Goal: Task Accomplishment & Management: Manage account settings

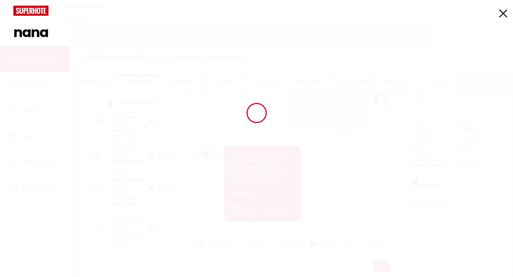
click at [36, 33] on div at bounding box center [256, 113] width 513 height 226
click at [40, 32] on div at bounding box center [256, 113] width 513 height 226
click at [44, 32] on div at bounding box center [256, 113] width 513 height 226
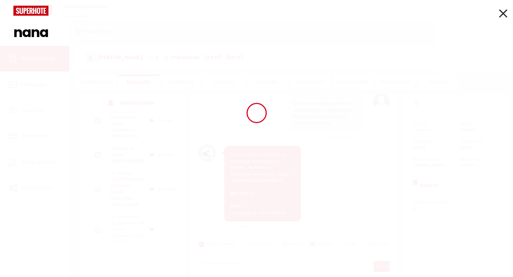
click at [52, 32] on div at bounding box center [256, 113] width 513 height 226
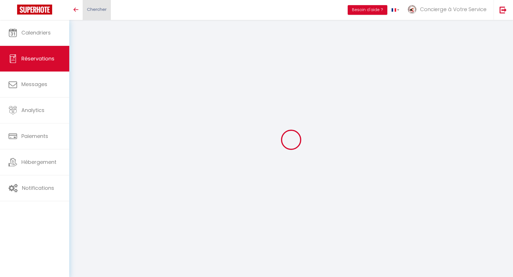
click at [103, 7] on span "Chercher" at bounding box center [97, 9] width 20 height 6
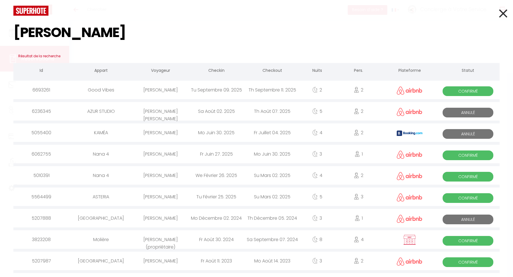
type input "isabel"
click at [150, 94] on div "Isabel Gelabert Riera" at bounding box center [160, 90] width 56 height 19
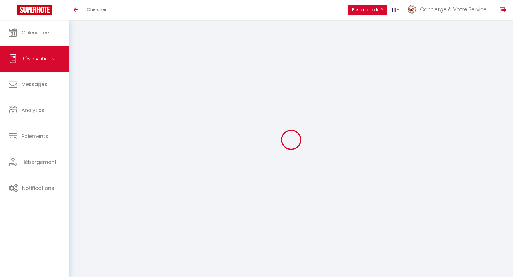
type input "[PERSON_NAME]"
type input "Gelabert Riera"
type input "ry4vwemmrrnqdbkfpwcqskulyfvd@reply.superhote.com"
type input "+34656937282"
select select
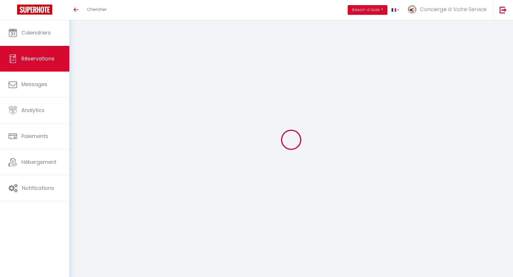
type input "68.64"
select select "76243"
select select "1"
select select
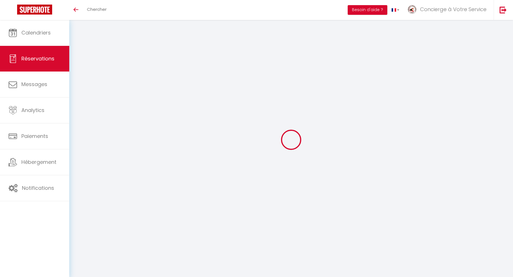
type input "2"
select select "12"
select select
type input "284"
checkbox input "false"
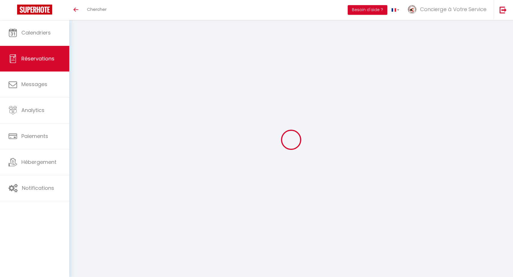
type input "0"
select select "1"
type input "0"
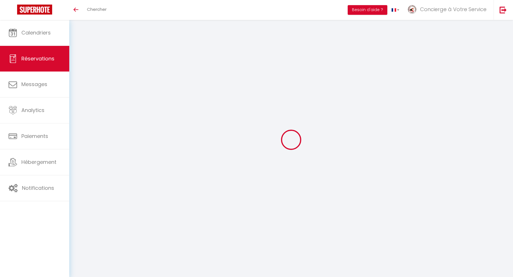
select select
select select "15"
checkbox input "false"
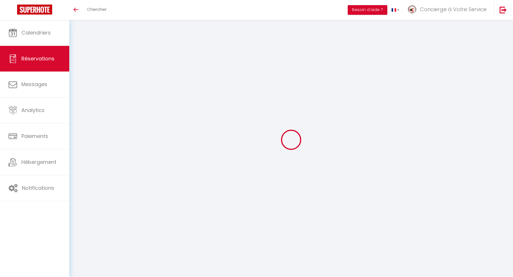
select select
checkbox input "false"
select select
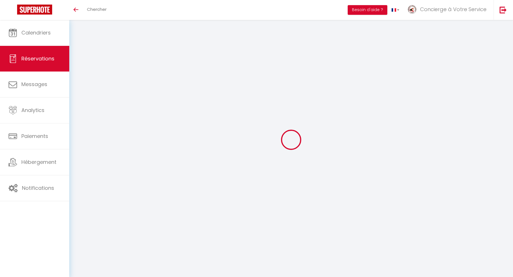
select select
checkbox input "false"
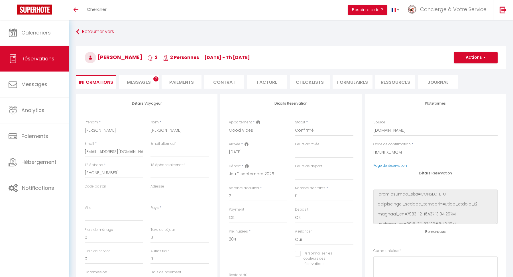
select select
type input "85"
type input "19.03"
select select
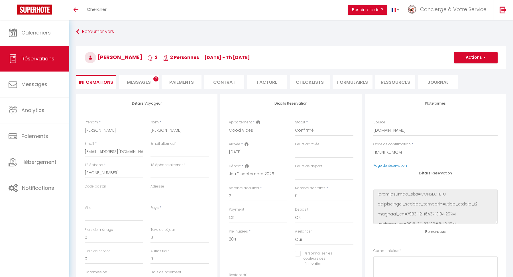
checkbox input "false"
select select
checkbox input "false"
select select
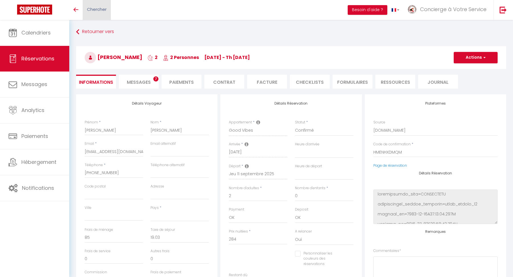
click at [96, 14] on link "Chercher" at bounding box center [97, 10] width 28 height 20
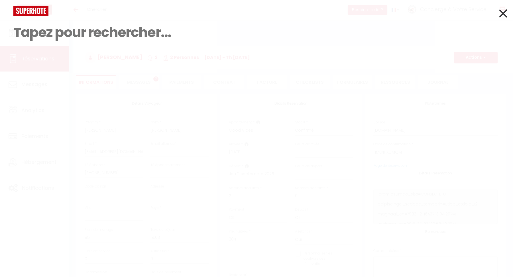
paste input "Andreas"
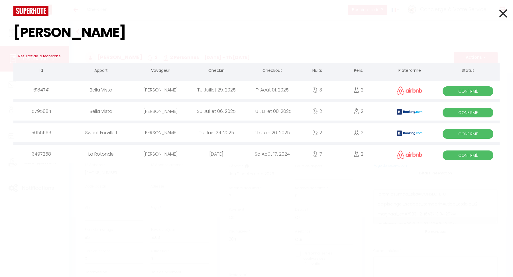
click at [52, 30] on input "Andreas" at bounding box center [256, 33] width 486 height 34
paste input "Knorr"
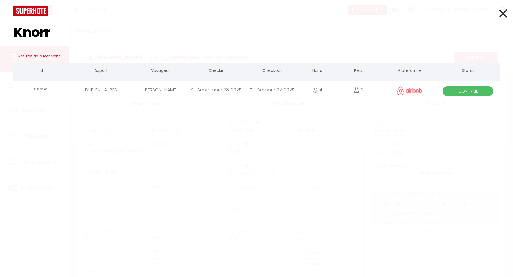
click at [48, 29] on input "Knorr" at bounding box center [256, 33] width 486 height 34
paste input "Anja"
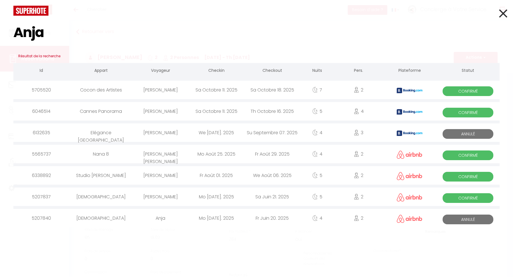
type input "Anja"
click at [504, 10] on icon at bounding box center [503, 13] width 8 height 14
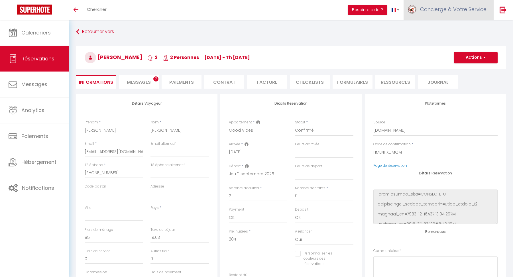
click at [459, 16] on link "Concierge à Votre Service" at bounding box center [448, 10] width 90 height 20
click at [469, 26] on link "Paramètres" at bounding box center [470, 29] width 42 height 10
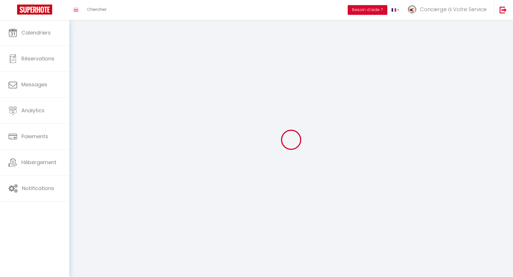
type input "Concierge à Votre Service"
type input "Cannes"
type input "+33631452774"
type input "12B Boulevard de Lorraine"
type input "06400"
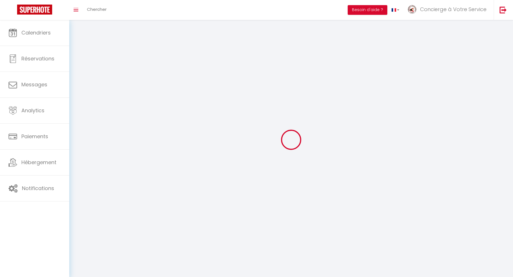
type input "CANNES"
type input "JYrpgtuU1faeOsSuNV3ah8Oyq"
type input "v9bFI32GpROpjTyIpAnyfEoVW"
select select "28"
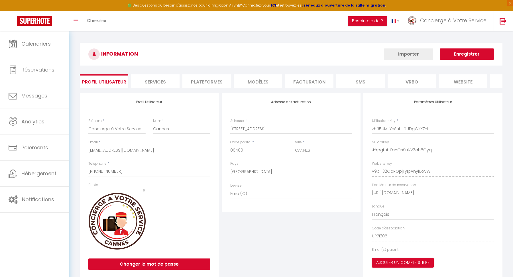
select select "fr"
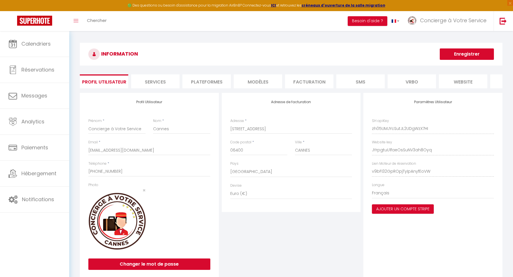
type input "JYrpgtuU1faeOsSuNV3ah8Oyq"
type input "v9bFI32GpROpjTyIpAnyfEoVW"
type input "https://app.superhote.com/#/get-available-rentals/v9bFI32GpROpjTyIpAnyfEoVW"
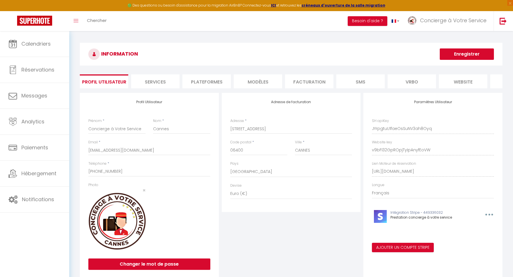
click at [224, 84] on li "Plateformes" at bounding box center [206, 81] width 48 height 14
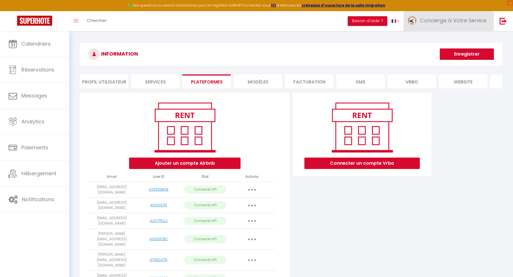
click at [470, 15] on link "Concierge à Votre Service" at bounding box center [448, 21] width 90 height 20
click at [460, 46] on link "Équipe" at bounding box center [470, 50] width 42 height 10
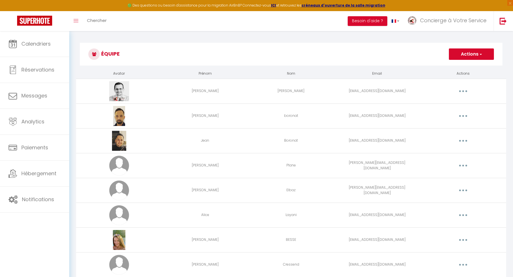
click at [457, 58] on button "Actions" at bounding box center [471, 53] width 45 height 11
click at [458, 64] on link "Ajouter un nouvel utilisateur" at bounding box center [459, 66] width 67 height 7
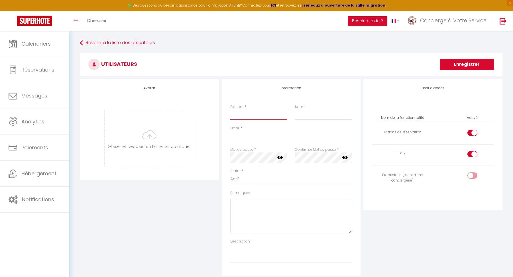
click at [234, 111] on input "Prénom" at bounding box center [258, 115] width 57 height 10
type input "[PERSON_NAME]"
click at [252, 136] on input "Email" at bounding box center [291, 136] width 122 height 10
paste input "[PERSON_NAME][EMAIL_ADDRESS][PERSON_NAME][DOMAIN_NAME]"
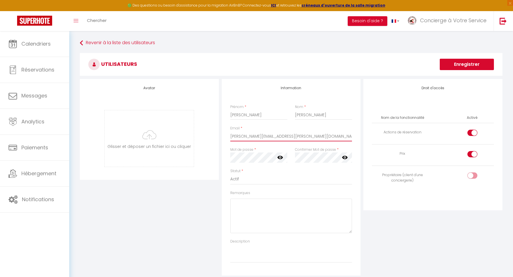
type input "[PERSON_NAME][EMAIL_ADDRESS][PERSON_NAME][DOMAIN_NAME]"
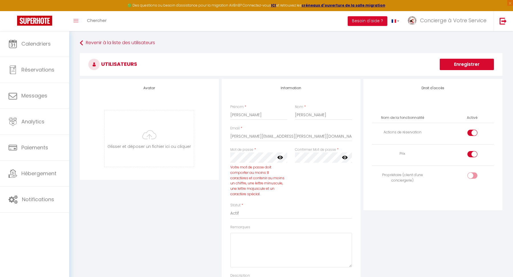
click at [234, 149] on label "Mot de passe" at bounding box center [241, 149] width 23 height 5
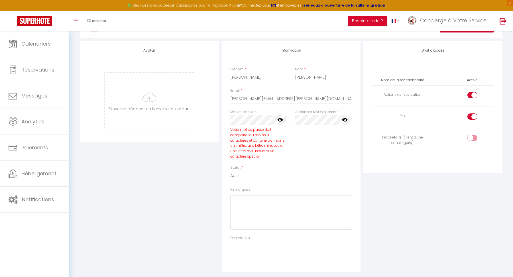
scroll to position [41, 0]
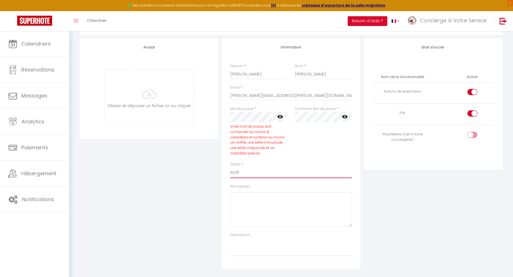
click at [282, 171] on select "Actif Inactif" at bounding box center [291, 172] width 122 height 11
click at [277, 118] on icon at bounding box center [280, 117] width 6 height 6
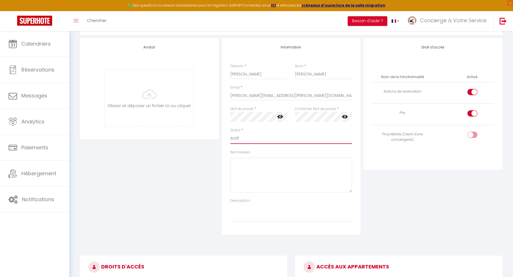
click at [253, 141] on select "Actif Inactif" at bounding box center [291, 138] width 122 height 11
click at [343, 115] on icon at bounding box center [345, 116] width 6 height 3
click at [473, 132] on input "checkbox" at bounding box center [477, 136] width 10 height 9
checkbox input "true"
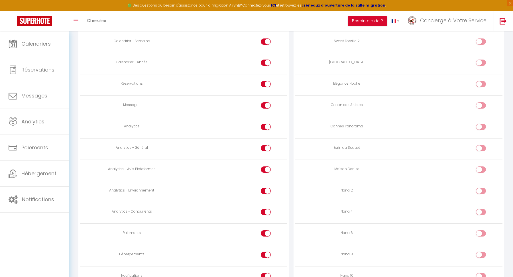
scroll to position [372, 0]
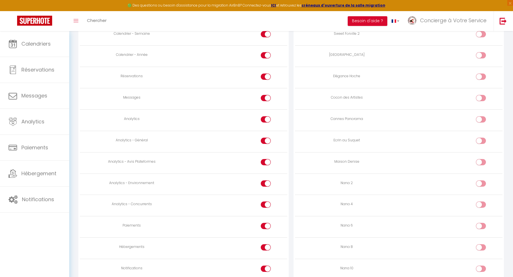
click at [265, 156] on td at bounding box center [235, 162] width 104 height 21
click at [268, 182] on input "checkbox" at bounding box center [271, 184] width 10 height 9
checkbox input "false"
click at [265, 201] on div at bounding box center [266, 204] width 10 height 6
click at [266, 201] on input "checkbox" at bounding box center [271, 205] width 10 height 9
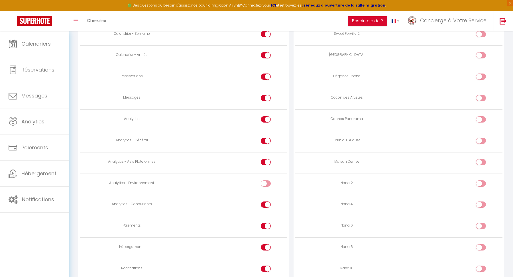
checkbox input "false"
click at [267, 159] on input "checkbox" at bounding box center [271, 163] width 10 height 9
checkbox input "false"
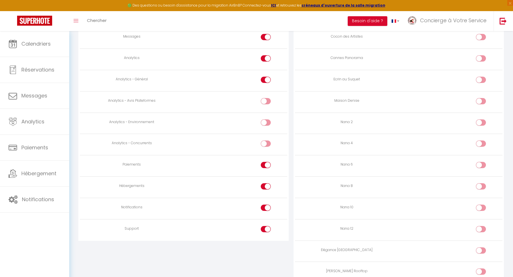
scroll to position [434, 0]
click at [266, 206] on input "checkbox" at bounding box center [271, 208] width 10 height 9
checkbox input "false"
click at [266, 229] on input "checkbox" at bounding box center [271, 229] width 10 height 9
checkbox input "false"
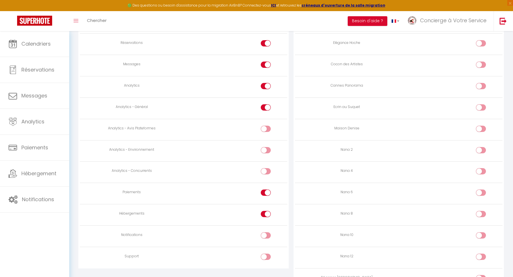
scroll to position [406, 0]
click at [267, 233] on input "checkbox" at bounding box center [271, 236] width 10 height 9
checkbox input "true"
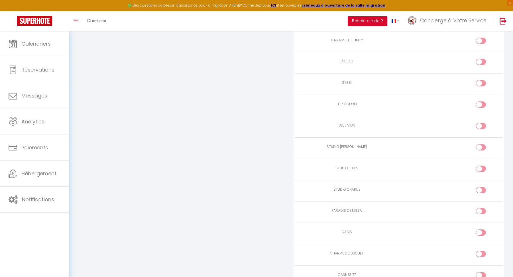
scroll to position [1539, 0]
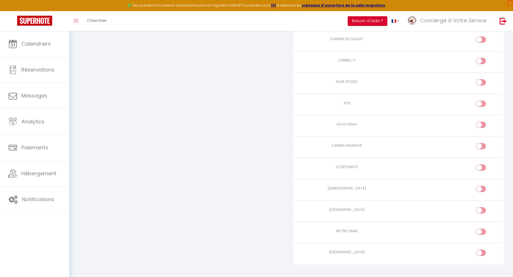
click at [481, 122] on input "checkbox" at bounding box center [486, 126] width 10 height 9
checkbox input "true"
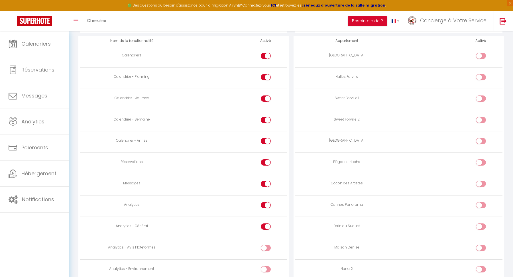
scroll to position [0, 0]
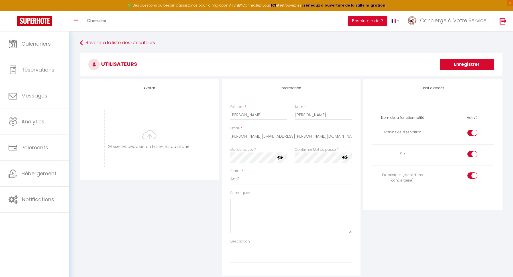
click at [447, 66] on button "Enregistrer" at bounding box center [467, 64] width 54 height 11
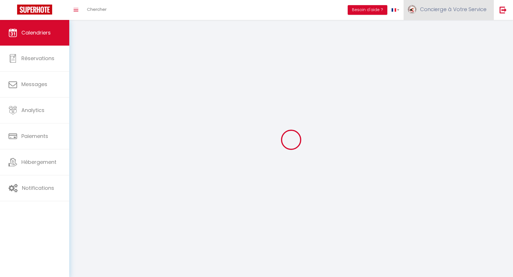
click at [425, 10] on span "Concierge à Votre Service" at bounding box center [453, 9] width 66 height 7
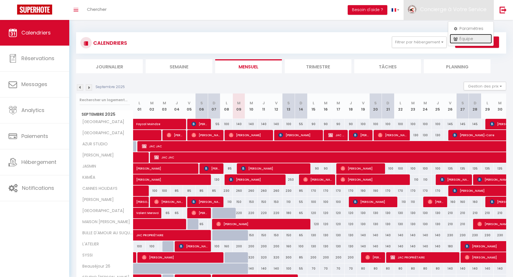
click at [462, 42] on link "Équipe" at bounding box center [470, 39] width 42 height 10
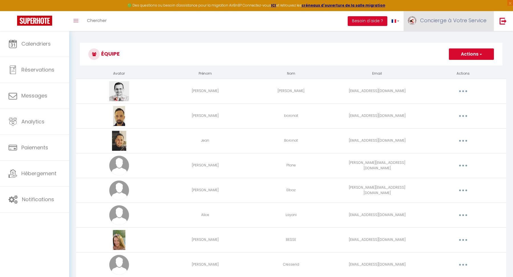
click at [444, 26] on link "Concierge à Votre Service" at bounding box center [448, 21] width 90 height 20
click at [399, 43] on h3 "Équipe" at bounding box center [291, 54] width 422 height 23
click at [470, 50] on button "Actions" at bounding box center [471, 53] width 45 height 11
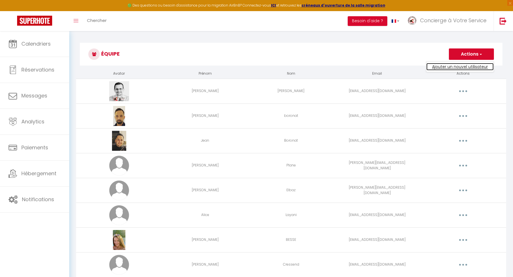
click at [463, 66] on link "Ajouter un nouvel utilisateur" at bounding box center [459, 66] width 67 height 7
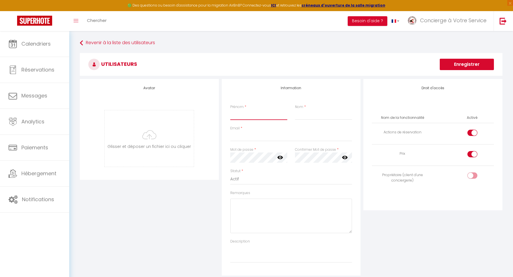
click at [241, 111] on input "Prénom" at bounding box center [258, 115] width 57 height 10
type input "TEST"
click at [320, 118] on input "Nom" at bounding box center [323, 115] width 57 height 10
type input "01"
click at [277, 134] on input "Email" at bounding box center [291, 136] width 122 height 10
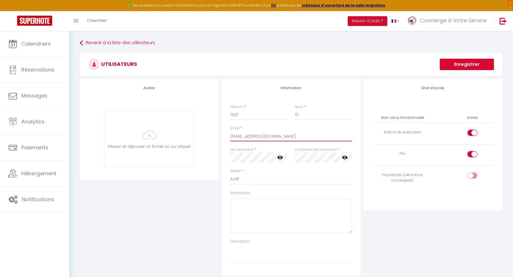
type input "notifscvas@gmail.com"
click button "Enregistrer" at bounding box center [467, 64] width 54 height 11
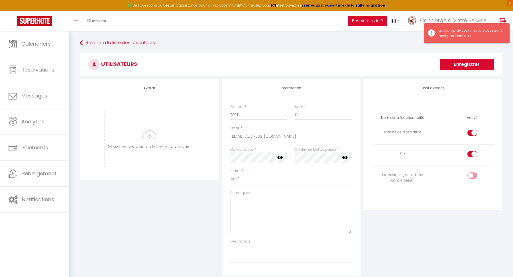
click at [278, 158] on icon at bounding box center [280, 157] width 6 height 3
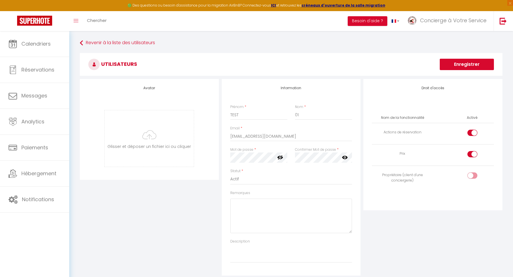
click at [317, 163] on div "Confirmer Mot de passe * false" at bounding box center [323, 157] width 65 height 21
click at [345, 157] on icon at bounding box center [345, 157] width 6 height 3
click at [334, 176] on select "Actif Inactif" at bounding box center [291, 179] width 122 height 11
click at [473, 173] on input "checkbox" at bounding box center [477, 176] width 10 height 9
checkbox input "true"
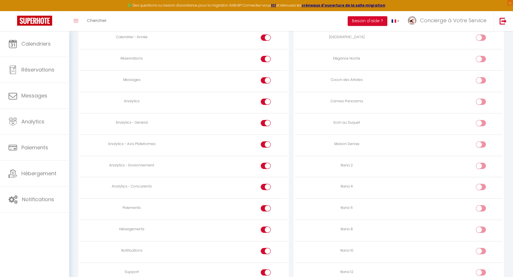
scroll to position [391, 0]
click at [265, 140] on div at bounding box center [266, 143] width 10 height 6
click at [266, 140] on input "checkbox" at bounding box center [271, 144] width 10 height 9
checkbox input "false"
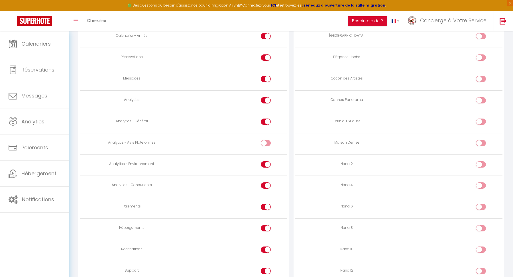
click at [265, 161] on div at bounding box center [266, 164] width 10 height 6
click at [266, 161] on input "checkbox" at bounding box center [271, 165] width 10 height 9
checkbox input "false"
click at [265, 183] on div at bounding box center [266, 185] width 10 height 6
click at [266, 183] on input "checkbox" at bounding box center [271, 186] width 10 height 9
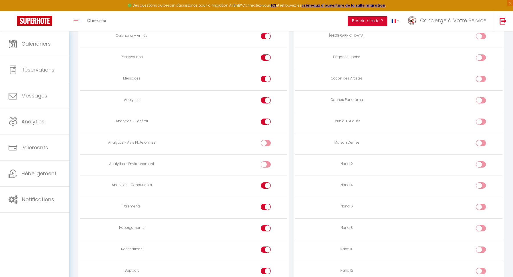
checkbox input "false"
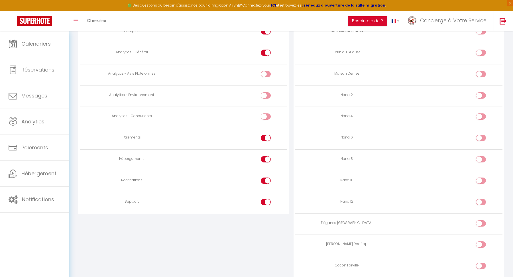
scroll to position [461, 0]
click at [263, 203] on label at bounding box center [266, 201] width 10 height 9
click at [266, 203] on input "checkbox" at bounding box center [271, 201] width 10 height 9
checkbox input "false"
click at [481, 93] on input "checkbox" at bounding box center [486, 95] width 10 height 9
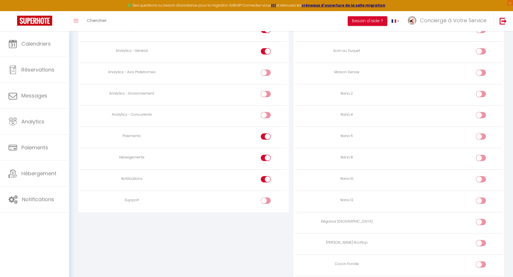
checkbox input "true"
click at [477, 115] on div at bounding box center [481, 115] width 10 height 6
click at [481, 115] on input "checkbox" at bounding box center [486, 116] width 10 height 9
checkbox input "true"
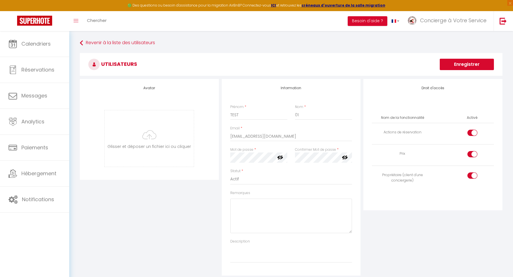
click at [457, 65] on button "Enregistrer" at bounding box center [467, 64] width 54 height 11
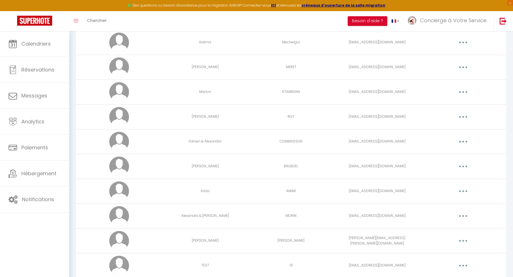
scroll to position [1547, 0]
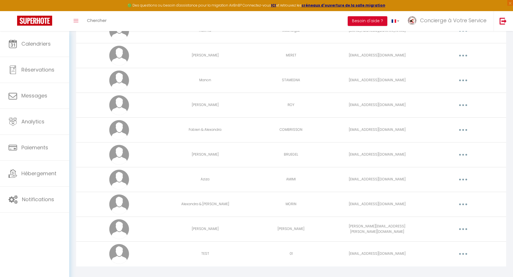
click at [460, 249] on button "button" at bounding box center [463, 253] width 16 height 9
click at [435, 262] on link "Editer" at bounding box center [448, 267] width 42 height 10
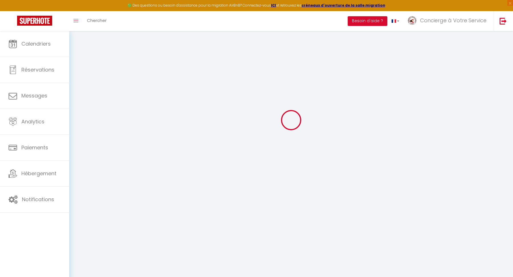
type input "TEST"
type input "01"
type input "notifscvas@gmail.com"
type textarea "https://app.superhote.com/#/connect/MxfQnmLeNQ"
checkbox input "true"
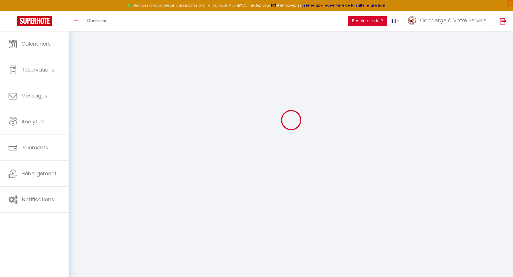
checkbox input "true"
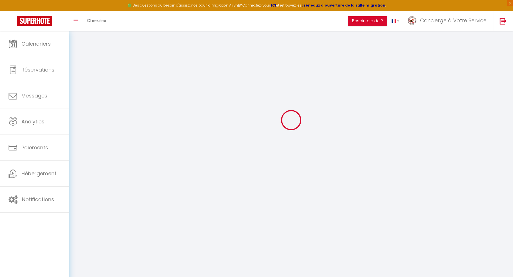
checkbox input "true"
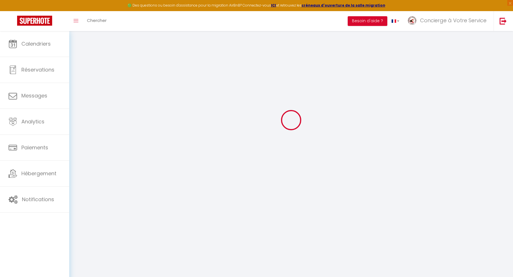
checkbox input "true"
checkbox input "false"
checkbox input "true"
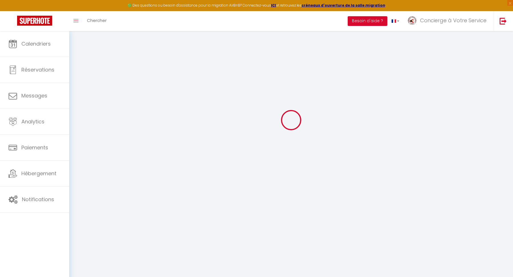
checkbox input "true"
checkbox input "false"
select select
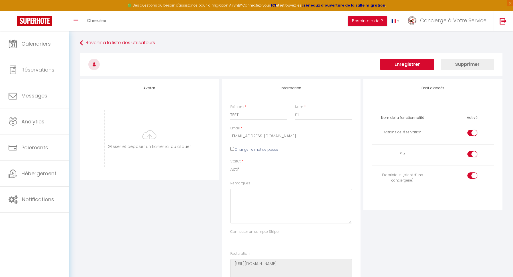
click at [459, 67] on button "Supprimer" at bounding box center [467, 64] width 53 height 11
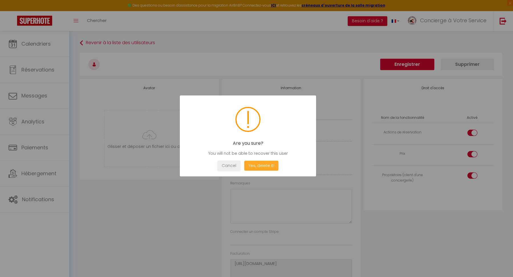
click at [260, 167] on button "Yes, delete it!" at bounding box center [261, 166] width 34 height 10
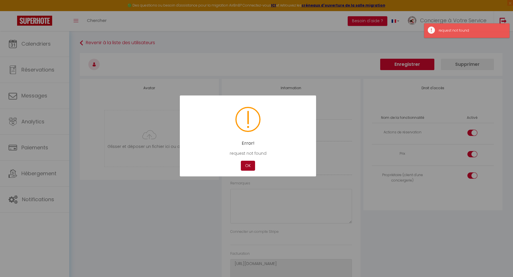
click at [246, 163] on button "OK" at bounding box center [248, 166] width 14 height 10
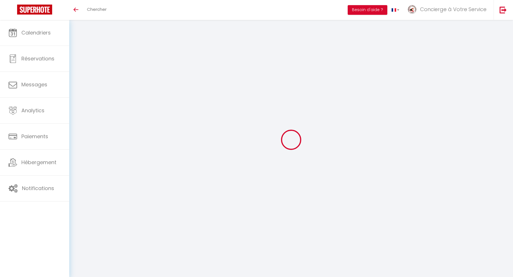
type input "TEST"
type input "01"
type input "[EMAIL_ADDRESS][DOMAIN_NAME]"
type textarea "[URL][DOMAIN_NAME]"
checkbox input "true"
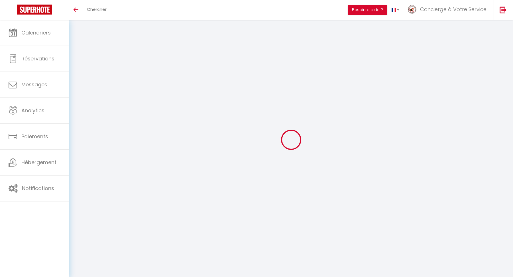
checkbox input "true"
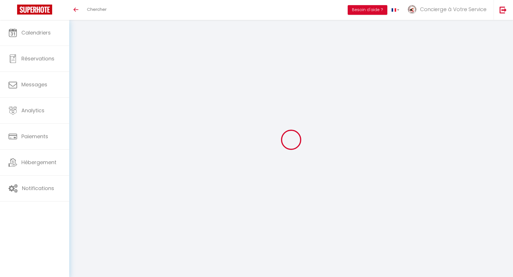
checkbox input "true"
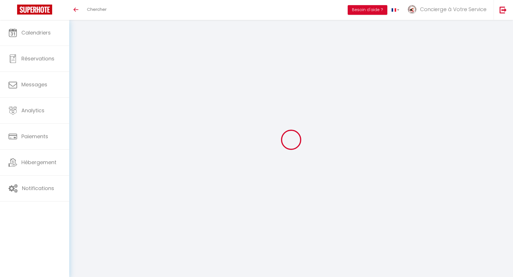
checkbox input "true"
checkbox input "false"
checkbox input "true"
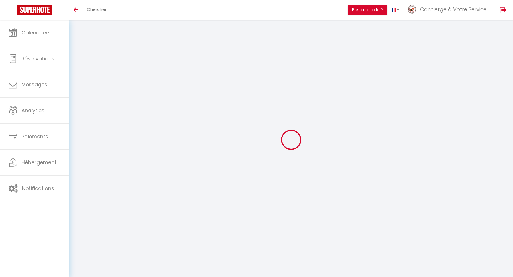
checkbox input "true"
checkbox input "false"
select select
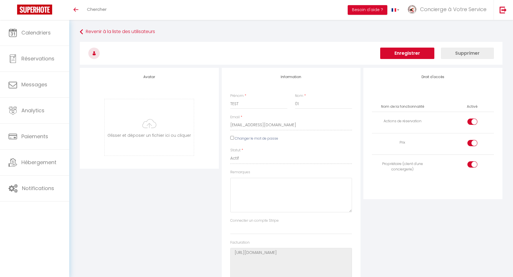
click at [472, 55] on button "Supprimer" at bounding box center [467, 53] width 53 height 11
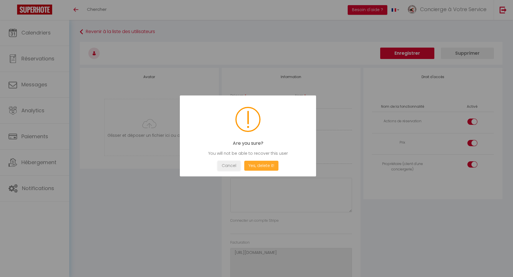
click at [257, 168] on button "Yes, delete it!" at bounding box center [261, 166] width 34 height 10
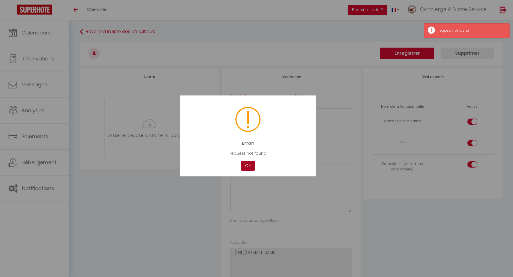
click at [248, 167] on button "OK" at bounding box center [248, 166] width 14 height 10
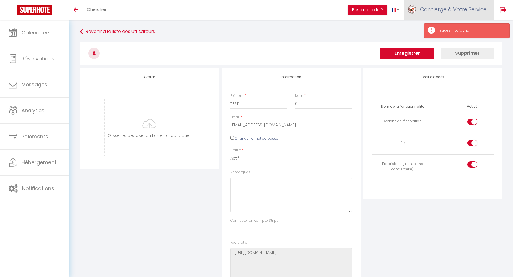
click at [425, 17] on link "Concierge à Votre Service" at bounding box center [448, 10] width 90 height 20
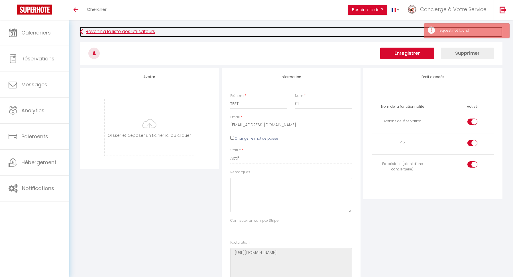
click at [134, 34] on link "Revenir à la liste des utilisateurs" at bounding box center [291, 32] width 422 height 10
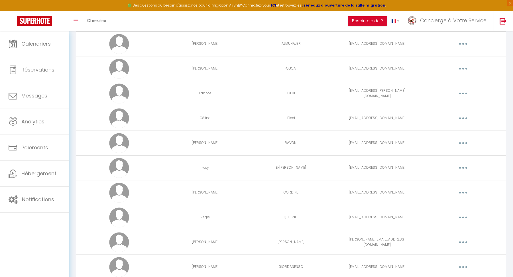
scroll to position [1547, 0]
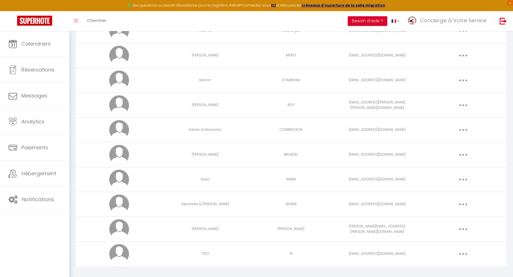
click at [464, 249] on button "button" at bounding box center [463, 253] width 16 height 9
click at [439, 272] on link "Supprimer" at bounding box center [448, 277] width 42 height 10
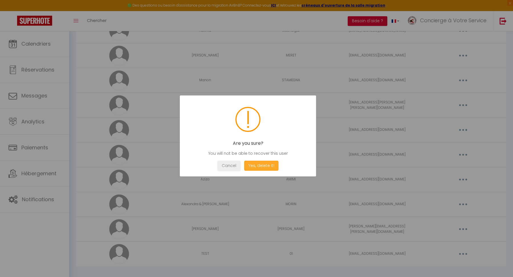
click at [262, 165] on button "Yes, delete it!" at bounding box center [261, 166] width 34 height 10
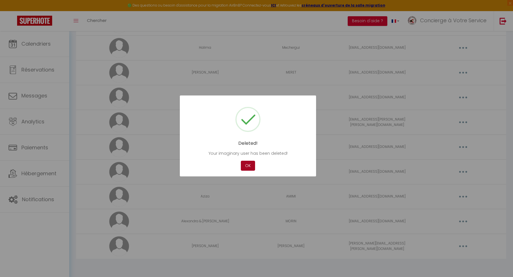
scroll to position [1523, 0]
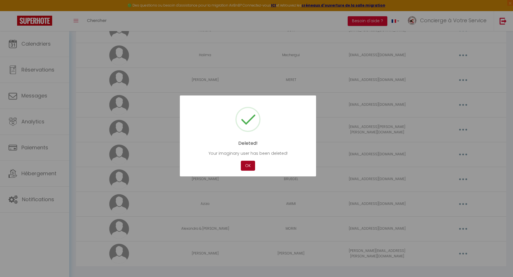
click at [248, 168] on button "OK" at bounding box center [248, 166] width 14 height 10
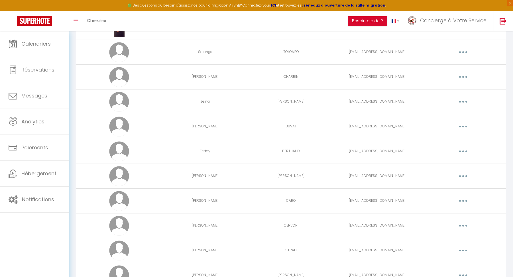
scroll to position [0, 0]
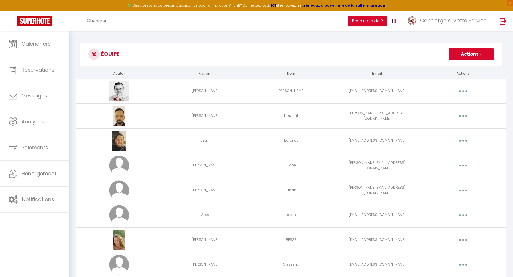
click at [460, 57] on button "Actions" at bounding box center [471, 53] width 45 height 11
click at [441, 67] on link "Ajouter un nouvel utilisateur" at bounding box center [459, 66] width 67 height 7
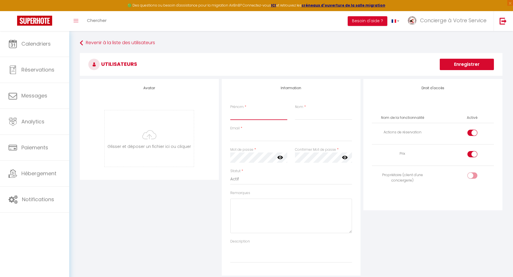
click at [241, 118] on input "Prénom" at bounding box center [258, 115] width 57 height 10
type input "[EMAIL_ADDRESS][DOMAIN_NAME]"
drag, startPoint x: 280, startPoint y: 116, endPoint x: 222, endPoint y: 116, distance: 57.5
click at [222, 116] on div "Information Prénom * [EMAIL_ADDRESS][DOMAIN_NAME] Nom * Email * Mot de passe * …" at bounding box center [291, 177] width 139 height 197
click at [240, 136] on input "Email" at bounding box center [291, 136] width 122 height 10
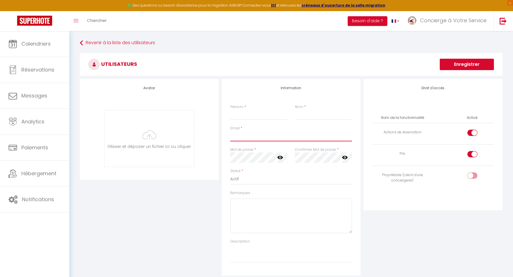
paste input "[EMAIL_ADDRESS][DOMAIN_NAME]"
type input "[EMAIL_ADDRESS][DOMAIN_NAME]"
click at [239, 116] on input "Prénom" at bounding box center [258, 115] width 57 height 10
type input "TEST"
click at [325, 118] on input "Nom" at bounding box center [323, 115] width 57 height 10
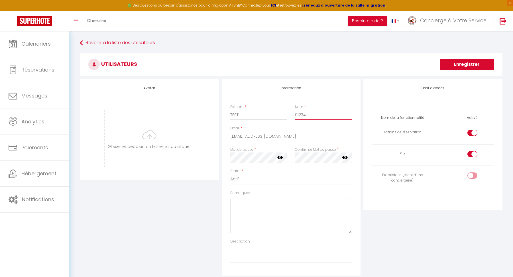
type input "01234"
click at [250, 164] on div "Mot de passe * Votre mot de passe doit comporter au moins 8 caractères et conte…" at bounding box center [258, 157] width 65 height 21
click at [289, 155] on div "Mot de passe * Votre mot de passe doit comporter au moins 8 caractères et conte…" at bounding box center [258, 157] width 65 height 21
click at [289, 154] on div "Mot de passe * Votre mot de passe doit comporter au moins 8 caractères et conte…" at bounding box center [258, 157] width 65 height 21
click at [472, 178] on input "checkbox" at bounding box center [477, 176] width 10 height 9
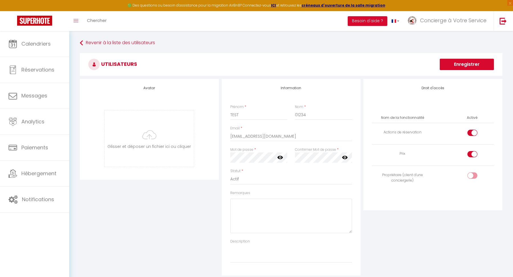
checkbox input "true"
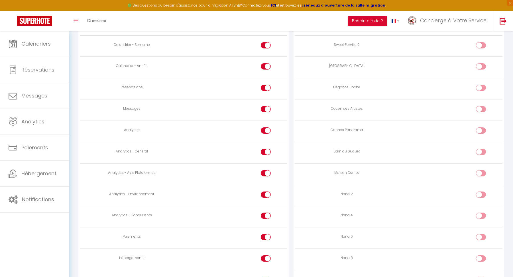
scroll to position [363, 0]
click at [267, 168] on input "checkbox" at bounding box center [271, 172] width 10 height 9
checkbox input "false"
click at [267, 192] on input "checkbox" at bounding box center [271, 194] width 10 height 9
checkbox input "false"
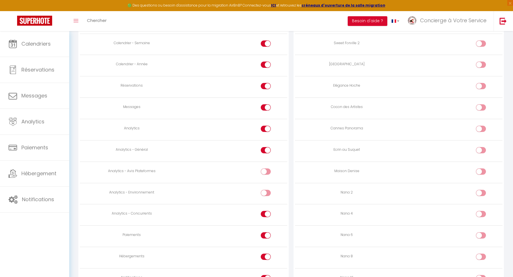
click at [267, 219] on div at bounding box center [266, 217] width 10 height 12
click at [265, 216] on label at bounding box center [266, 215] width 10 height 9
click at [266, 216] on input "checkbox" at bounding box center [271, 215] width 10 height 9
checkbox input "false"
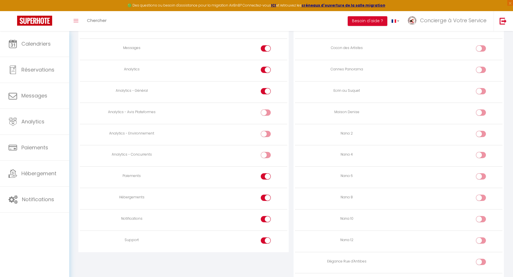
click at [267, 237] on input "checkbox" at bounding box center [271, 241] width 10 height 9
checkbox input "false"
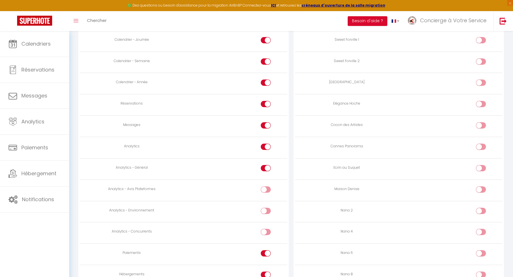
scroll to position [347, 0]
click at [482, 207] on input "checkbox" at bounding box center [486, 210] width 10 height 9
checkbox input "true"
click at [481, 227] on input "checkbox" at bounding box center [486, 231] width 10 height 9
checkbox input "true"
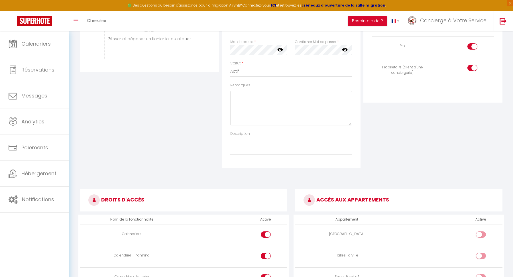
scroll to position [0, 0]
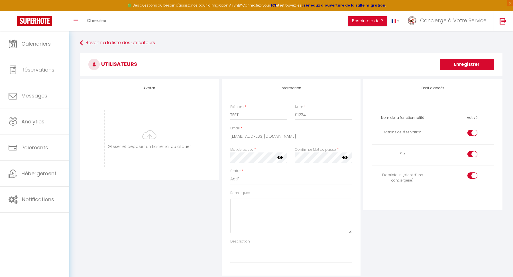
click at [463, 68] on button "Enregistrer" at bounding box center [467, 64] width 54 height 11
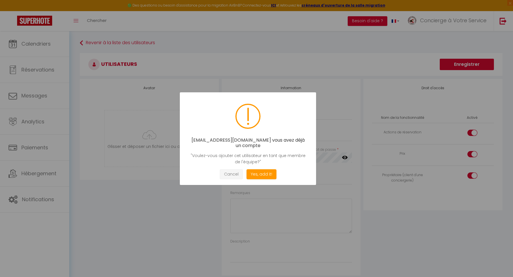
click at [229, 170] on button "Cancel" at bounding box center [231, 174] width 23 height 10
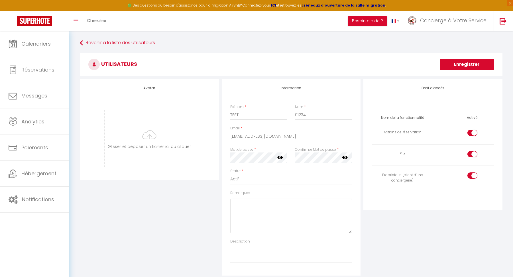
click at [250, 136] on input "[EMAIL_ADDRESS][DOMAIN_NAME]" at bounding box center [291, 136] width 122 height 10
type input "[DOMAIN_NAME][EMAIL_ADDRESS][PERSON_NAME][DOMAIN_NAME]"
click at [344, 67] on h3 "Utilisateurs" at bounding box center [291, 64] width 422 height 23
click at [459, 62] on button "Enregistrer" at bounding box center [467, 64] width 54 height 11
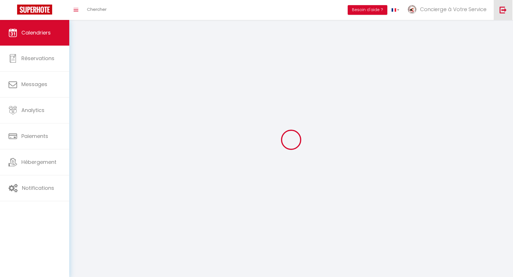
click at [506, 13] on img at bounding box center [502, 9] width 7 height 7
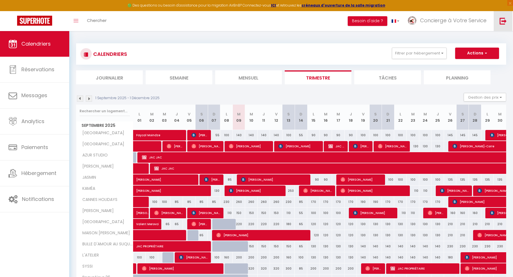
click at [501, 22] on img at bounding box center [502, 20] width 7 height 7
click at [501, 26] on link at bounding box center [502, 21] width 19 height 20
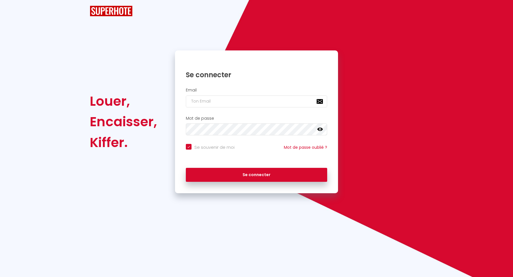
checkbox input "true"
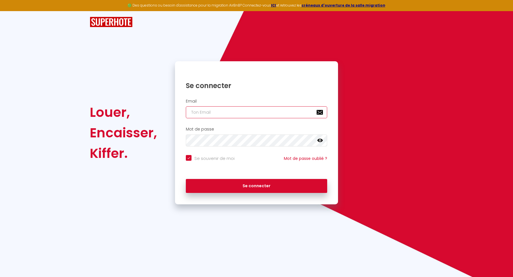
click at [268, 110] on input "email" at bounding box center [256, 112] width 141 height 12
type input "s"
checkbox input "true"
type input "so"
checkbox input "true"
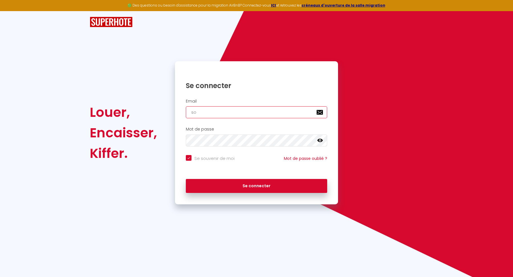
type input "sol"
checkbox input "true"
type input "sole"
checkbox input "true"
type input "solei"
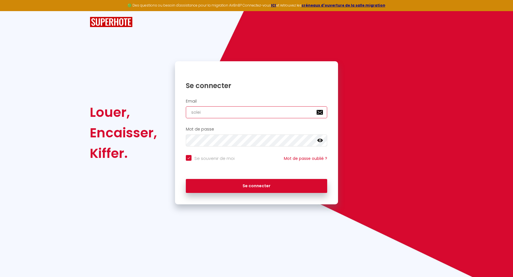
checkbox input "true"
type input "soleil"
checkbox input "true"
type input "soleil."
checkbox input "true"
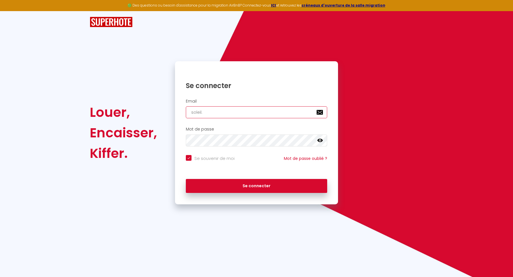
type input "soleil.m"
checkbox input "true"
type input "[DOMAIN_NAME]"
checkbox input "true"
type input "soleil.may"
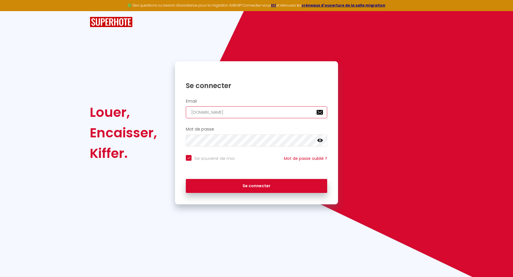
checkbox input "true"
type input "soleil.maye"
checkbox input "true"
type input "soleil.[PERSON_NAME]"
checkbox input "true"
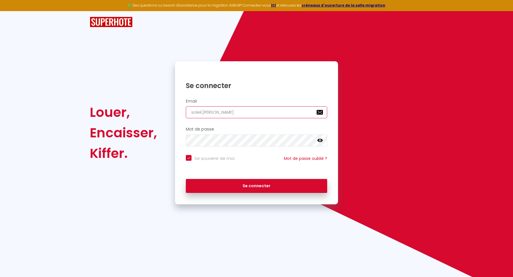
type input "soleil.[PERSON_NAME]."
checkbox input "true"
type input "soleil.[PERSON_NAME].p"
checkbox input "true"
type input "[DOMAIN_NAME]"
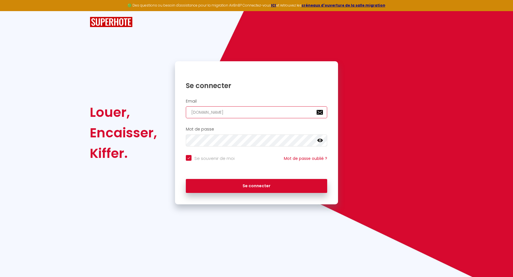
checkbox input "true"
type input "[DOMAIN_NAME]"
checkbox input "true"
type input "[DOMAIN_NAME]@"
checkbox input "true"
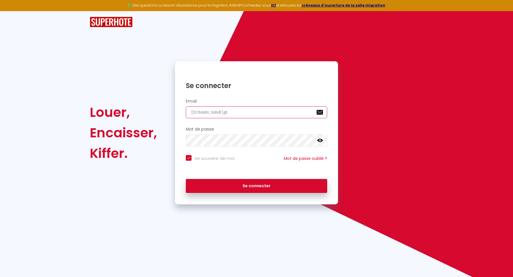
type input "[DOMAIN_NAME]@g"
checkbox input "true"
type input "[DOMAIN_NAME]@gm"
checkbox input "true"
type input "[DOMAIN_NAME]@gma"
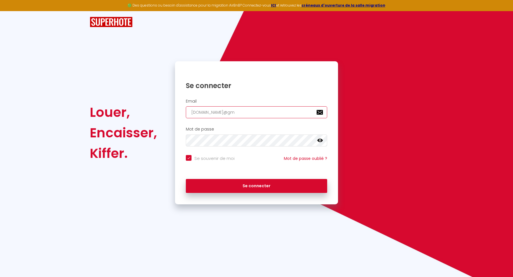
checkbox input "true"
type input "[DOMAIN_NAME]@gmai"
checkbox input "true"
type input "[DOMAIN_NAME][EMAIL_ADDRESS]"
checkbox input "true"
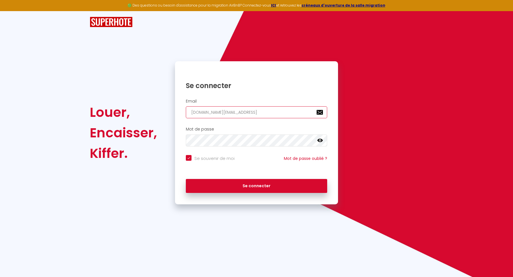
type input "[DOMAIN_NAME][EMAIL_ADDRESS]/"
checkbox input "true"
type input "[DOMAIN_NAME][EMAIL_ADDRESS]"
checkbox input "true"
type input "[DOMAIN_NAME][EMAIL_ADDRESS]."
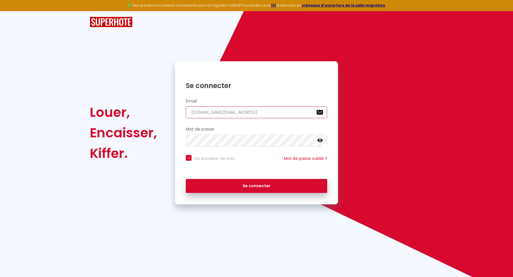
checkbox input "true"
type input "[DOMAIN_NAME]@gmail.c"
checkbox input "true"
type input "[DOMAIN_NAME][EMAIL_ADDRESS][DOMAIN_NAME]"
checkbox input "true"
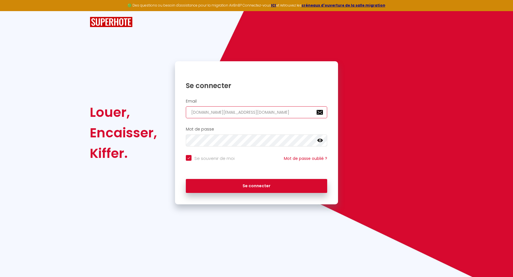
type input "[DOMAIN_NAME][EMAIL_ADDRESS][DOMAIN_NAME]"
checkbox input "true"
type input "[DOMAIN_NAME][EMAIL_ADDRESS][DOMAIN_NAME]"
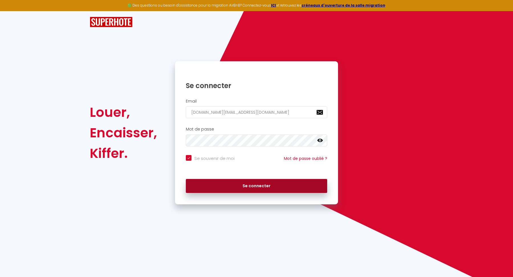
click at [248, 188] on button "Se connecter" at bounding box center [256, 186] width 141 height 14
checkbox input "true"
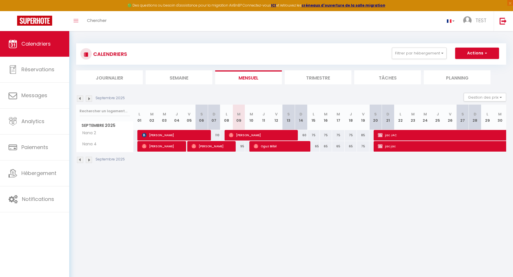
click at [123, 79] on li "Journalier" at bounding box center [109, 77] width 67 height 14
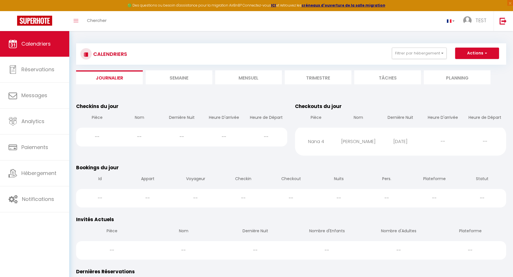
click at [184, 75] on li "Semaine" at bounding box center [179, 77] width 67 height 14
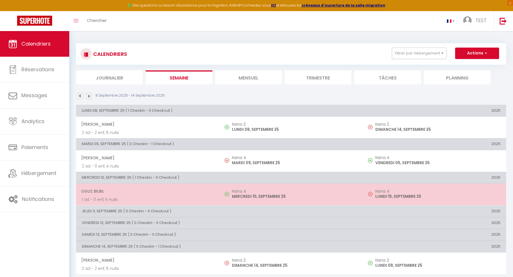
scroll to position [31, 0]
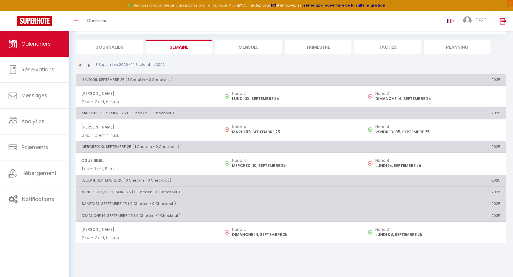
click at [247, 46] on li "Mensuel" at bounding box center [248, 47] width 67 height 14
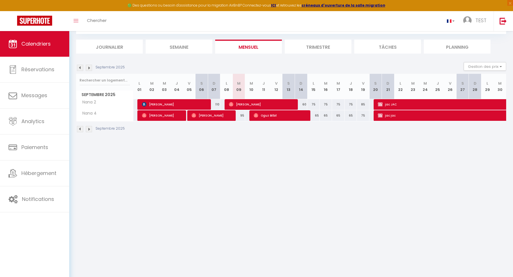
click at [310, 48] on li "Trimestre" at bounding box center [318, 47] width 67 height 14
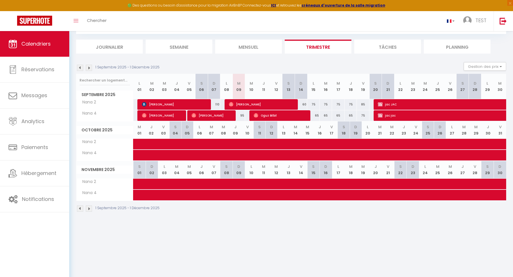
click at [258, 46] on li "Mensuel" at bounding box center [248, 47] width 67 height 14
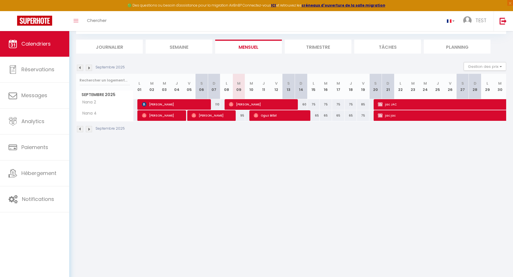
click at [309, 46] on li "Trimestre" at bounding box center [318, 47] width 67 height 14
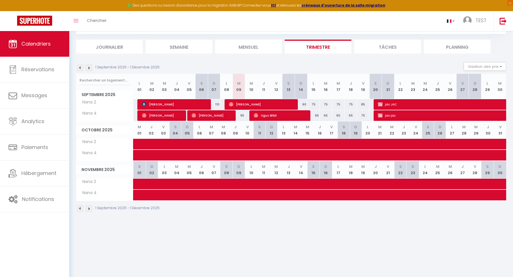
scroll to position [15, 0]
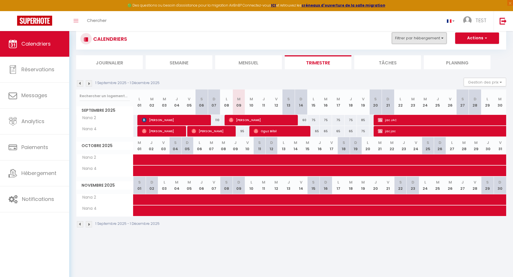
click at [439, 40] on button "Filtrer par hébergement" at bounding box center [419, 37] width 55 height 11
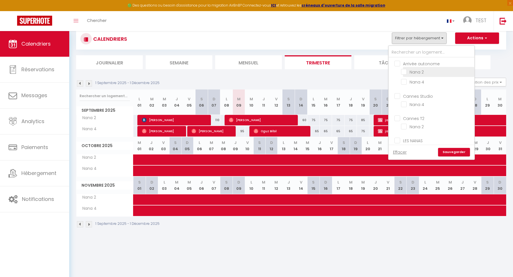
click at [406, 72] on input "Nana 2" at bounding box center [436, 72] width 71 height 6
checkbox input "true"
checkbox input "false"
checkbox input "true"
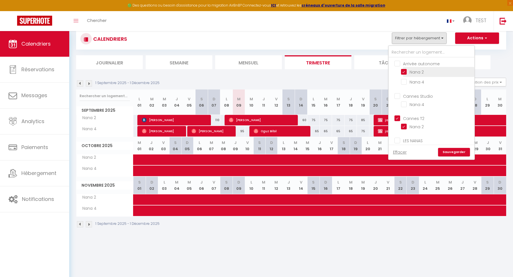
checkbox input "true"
checkbox input "false"
checkbox input "true"
checkbox input "false"
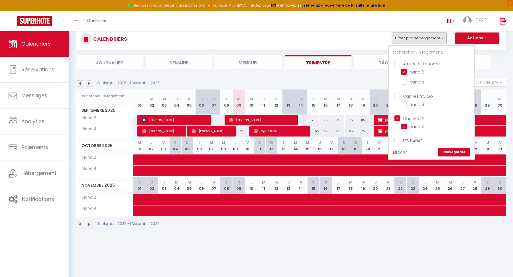
click at [458, 151] on link "Sauvegarder" at bounding box center [454, 152] width 32 height 9
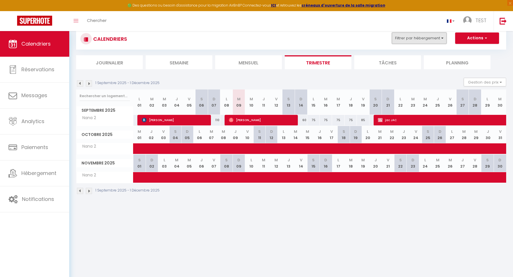
click at [429, 39] on button "Filtrer par hébergement" at bounding box center [419, 37] width 55 height 11
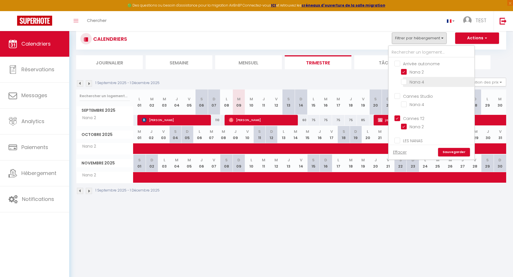
click at [406, 80] on input "Nana 4" at bounding box center [436, 82] width 71 height 6
checkbox input "true"
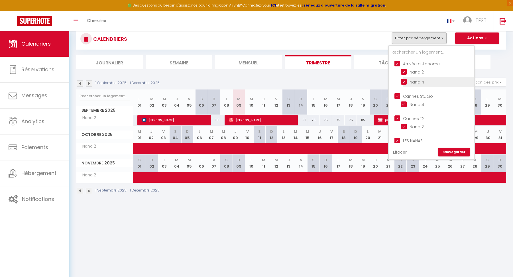
checkbox input "true"
click at [456, 154] on link "Sauvegarder" at bounding box center [454, 152] width 32 height 9
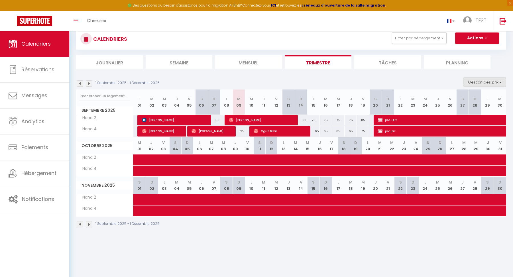
click at [477, 83] on button "Gestion des prix" at bounding box center [484, 82] width 42 height 9
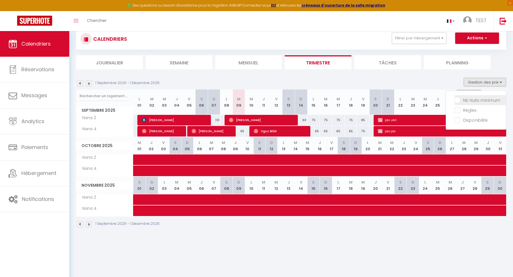
click at [469, 99] on input "Nb Nuits minimum" at bounding box center [479, 100] width 51 height 6
checkbox input "true"
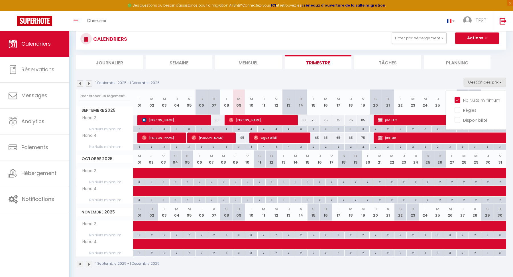
click at [269, 75] on section "1 Septembre 2025 - 1 Décembre 2025 Gestion des prix Nb Nuits minimum Règles Dis…" at bounding box center [291, 172] width 430 height 201
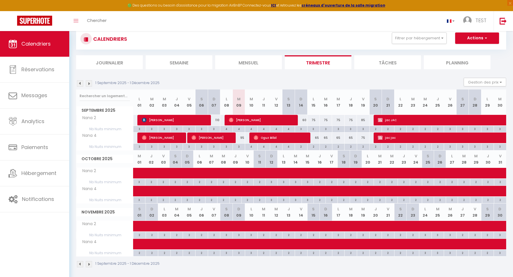
click at [80, 82] on img at bounding box center [80, 83] width 6 height 6
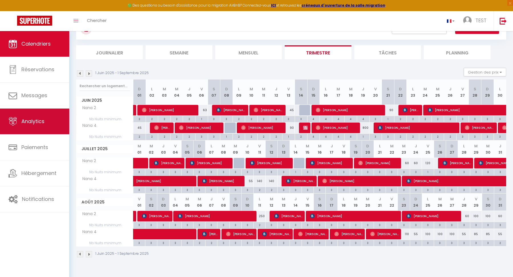
scroll to position [31, 0]
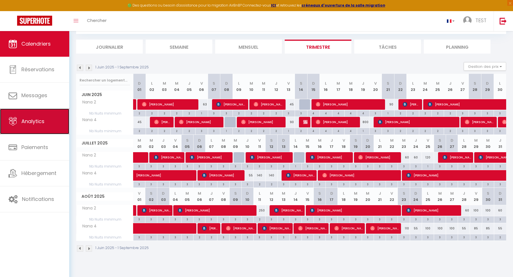
click at [35, 126] on link "Analytics" at bounding box center [34, 122] width 69 height 26
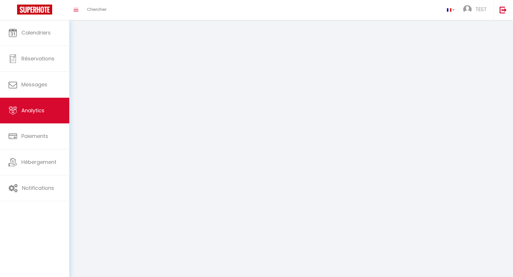
select select "2025"
select select "9"
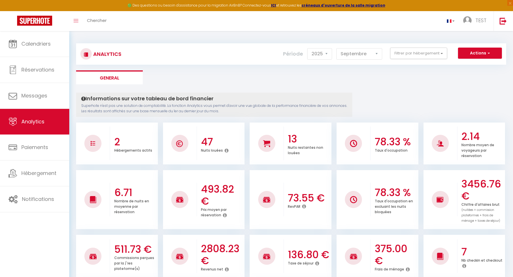
scroll to position [11, 0]
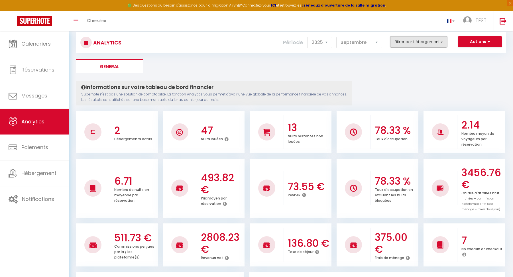
click at [430, 42] on button "Filtrer par hébergement" at bounding box center [418, 41] width 57 height 11
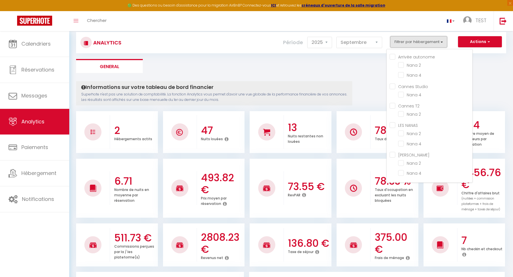
click at [413, 41] on button "Filtrer par hébergement" at bounding box center [418, 41] width 57 height 11
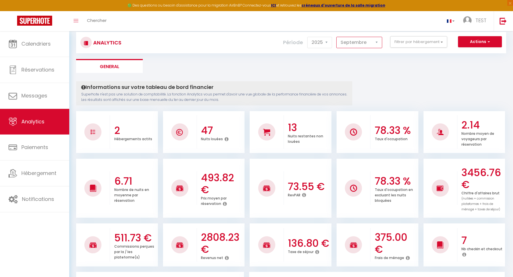
click at [377, 44] on select "[PERSON_NAME] Mars Avril Mai Juin Juillet Août Septembre Octobre Novembre Décem…" at bounding box center [359, 42] width 46 height 11
click at [337, 37] on select "[PERSON_NAME] Mars Avril Mai Juin Juillet Août Septembre Octobre Novembre Décem…" at bounding box center [359, 42] width 46 height 11
click at [422, 40] on button "Filtrer par hébergement" at bounding box center [418, 41] width 57 height 11
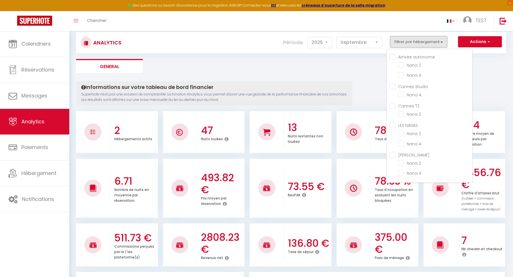
click at [414, 40] on button "Filtrer par hébergement" at bounding box center [418, 41] width 57 height 11
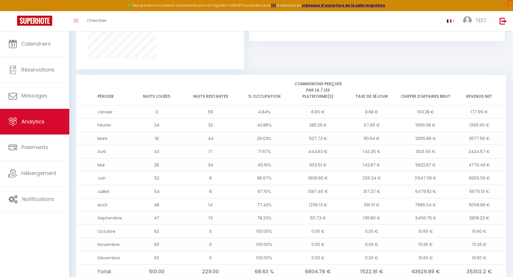
scroll to position [432, 0]
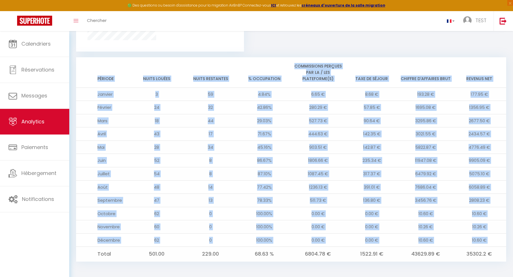
drag, startPoint x: 96, startPoint y: 67, endPoint x: 112, endPoint y: 246, distance: 179.9
click at [112, 246] on table "Période Nuits louées Nuits restantes % Occupation Commissions perçues par la / …" at bounding box center [291, 159] width 430 height 204
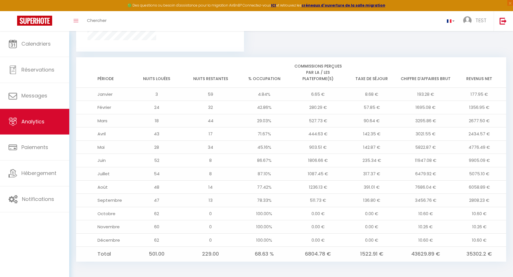
click at [127, 247] on td "Total" at bounding box center [103, 254] width 54 height 15
click at [426, 160] on td "11947.08 €" at bounding box center [425, 160] width 54 height 13
click at [367, 160] on td "235.34 €" at bounding box center [372, 160] width 54 height 13
drag, startPoint x: 367, startPoint y: 160, endPoint x: 371, endPoint y: 160, distance: 3.1
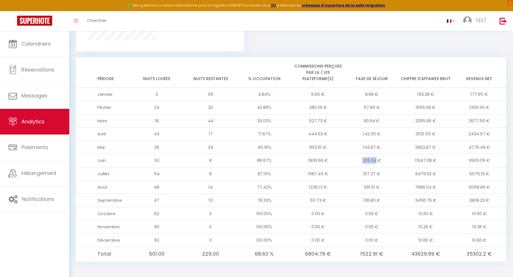
click at [371, 160] on td "235.34 €" at bounding box center [372, 160] width 54 height 13
click at [320, 161] on td "1806.66 €" at bounding box center [318, 160] width 54 height 13
click at [363, 158] on td "235.34 €" at bounding box center [372, 160] width 54 height 13
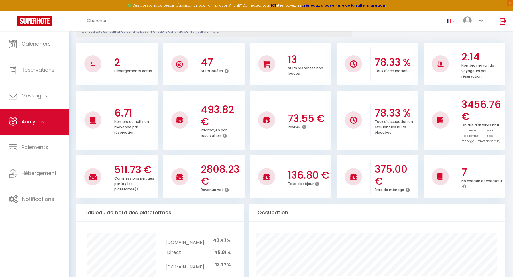
scroll to position [0, 0]
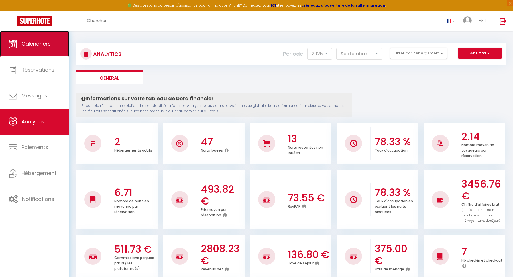
click at [40, 48] on link "Calendriers" at bounding box center [34, 44] width 69 height 26
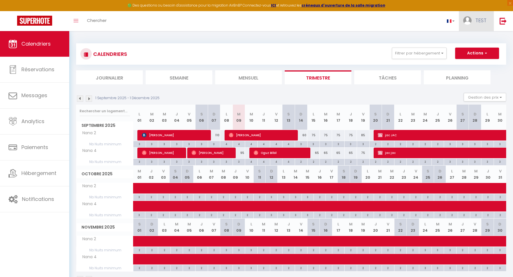
click at [476, 26] on link "TEST" at bounding box center [476, 21] width 35 height 20
click at [504, 21] on img at bounding box center [502, 20] width 7 height 7
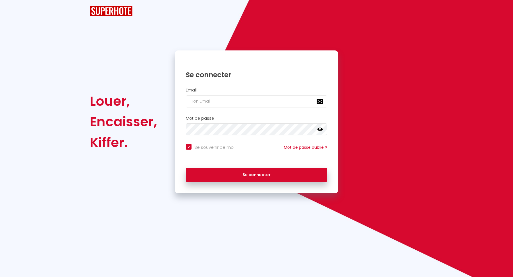
checkbox input "true"
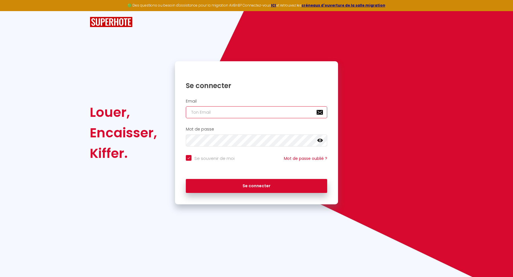
click at [209, 116] on input "email" at bounding box center [256, 112] width 141 height 12
type input "[EMAIL_ADDRESS][DOMAIN_NAME]"
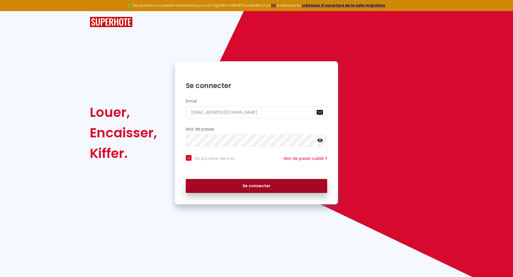
click at [238, 183] on button "Se connecter" at bounding box center [256, 186] width 141 height 14
checkbox input "true"
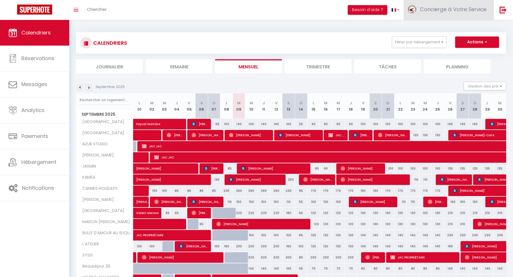
click at [463, 12] on span "Concierge à Votre Service" at bounding box center [453, 9] width 66 height 7
click at [464, 36] on link "Équipe" at bounding box center [470, 39] width 42 height 10
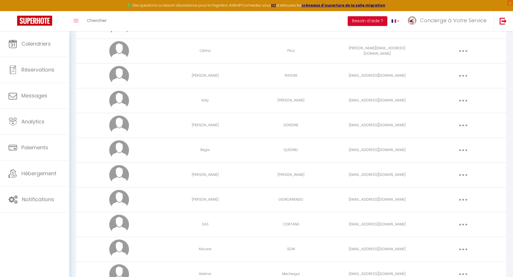
scroll to position [1547, 0]
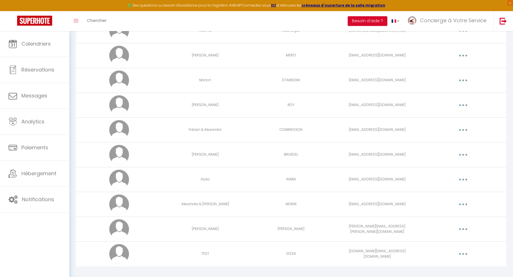
click at [461, 249] on button "button" at bounding box center [463, 253] width 16 height 9
click at [451, 272] on link "Supprimer" at bounding box center [448, 277] width 42 height 10
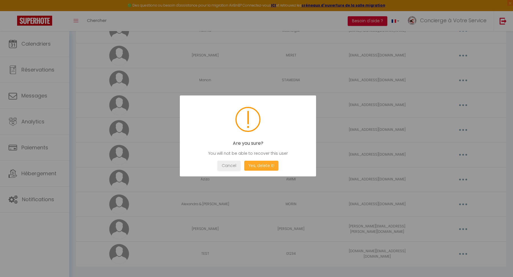
click at [265, 164] on button "Yes, delete it!" at bounding box center [261, 166] width 34 height 10
click at [248, 161] on button "OK" at bounding box center [248, 166] width 14 height 10
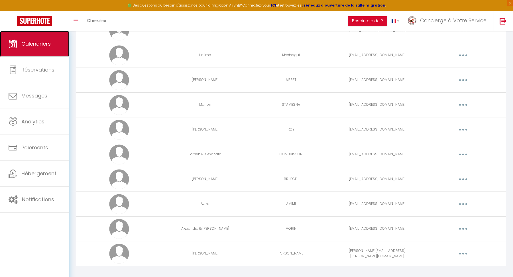
click at [48, 50] on link "Calendriers" at bounding box center [34, 44] width 69 height 26
